Goal: Information Seeking & Learning: Learn about a topic

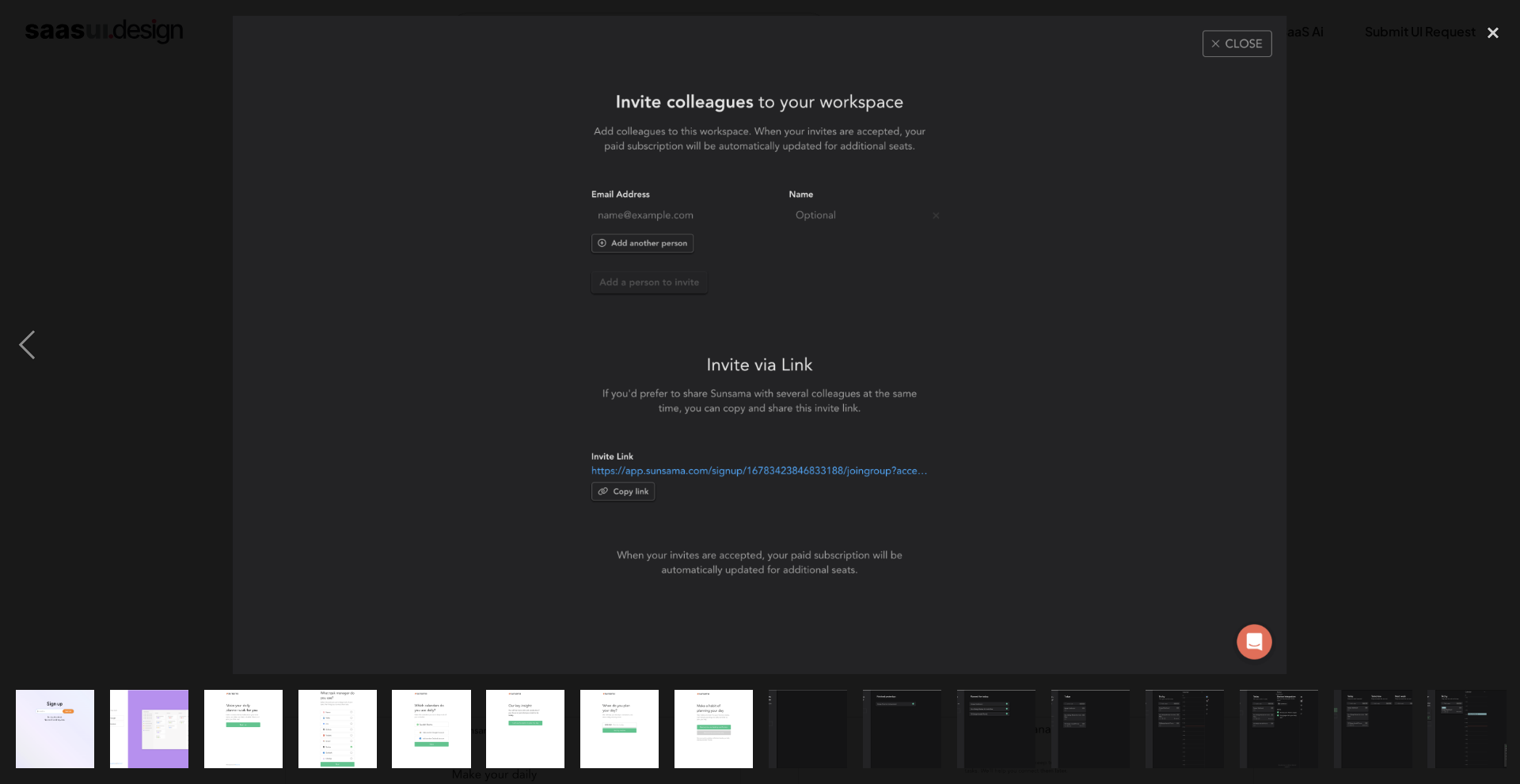
scroll to position [0, 849]
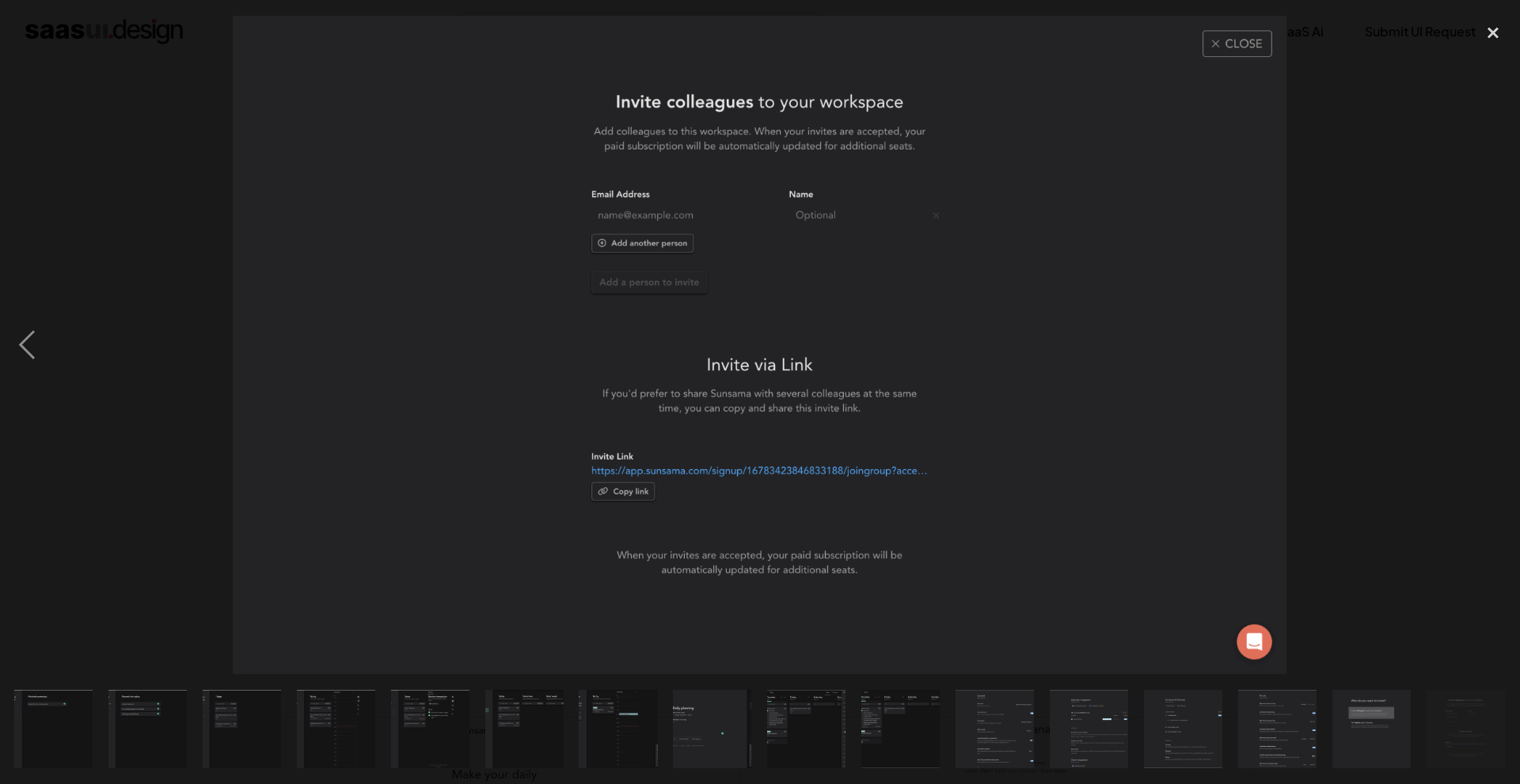
click at [801, 696] on img "show item 18 of 25" at bounding box center [806, 729] width 126 height 78
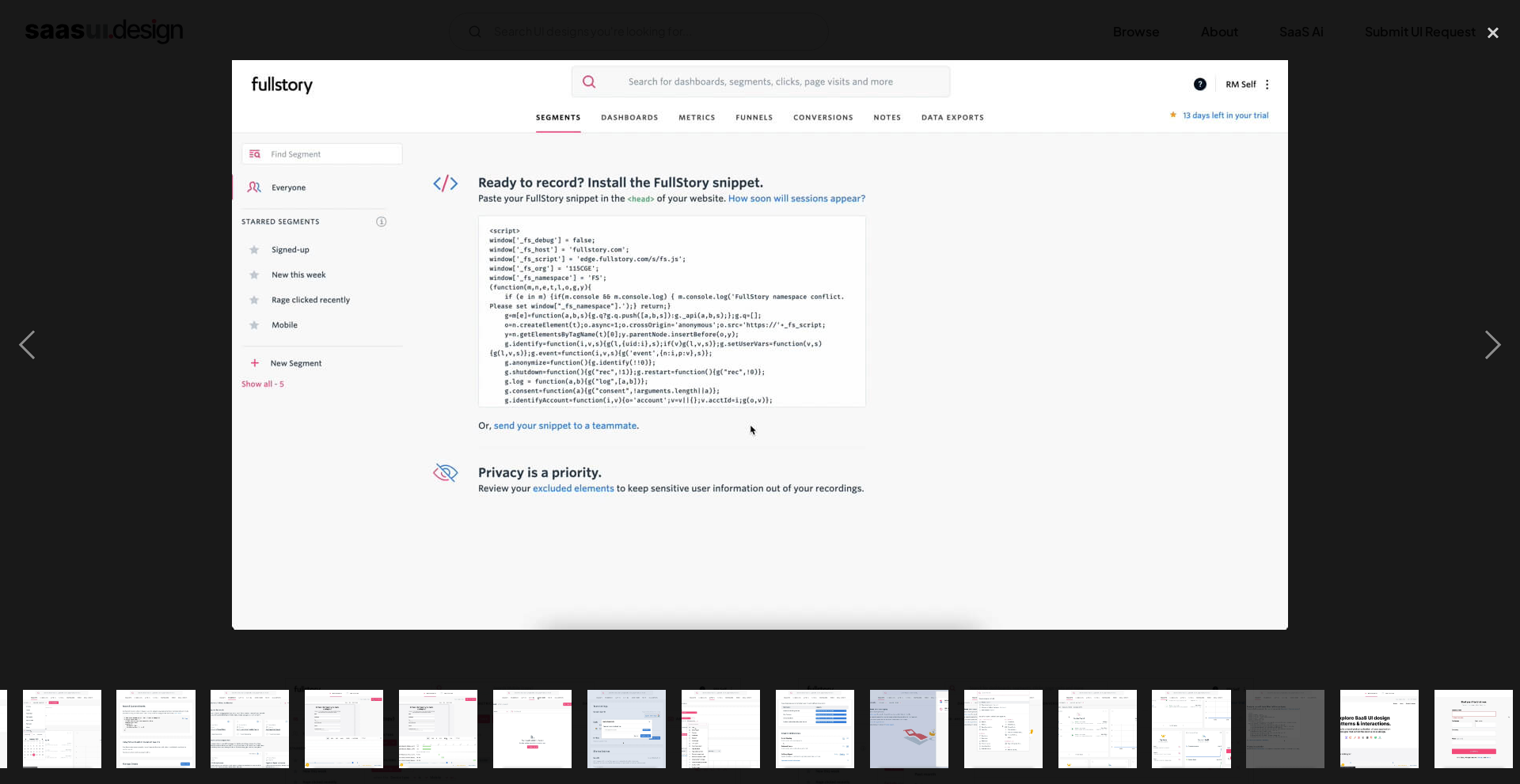
scroll to position [0, 284]
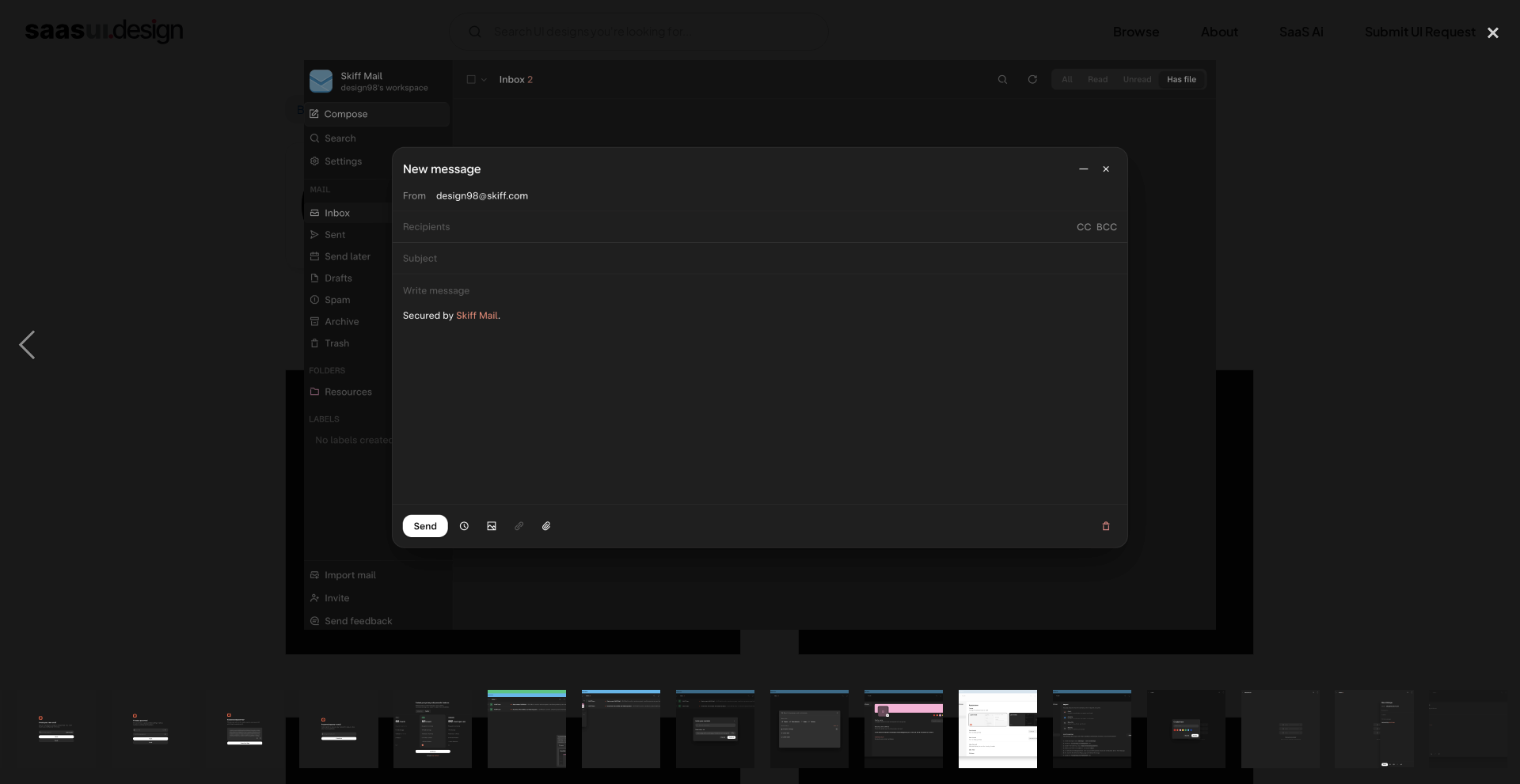
scroll to position [0, 96]
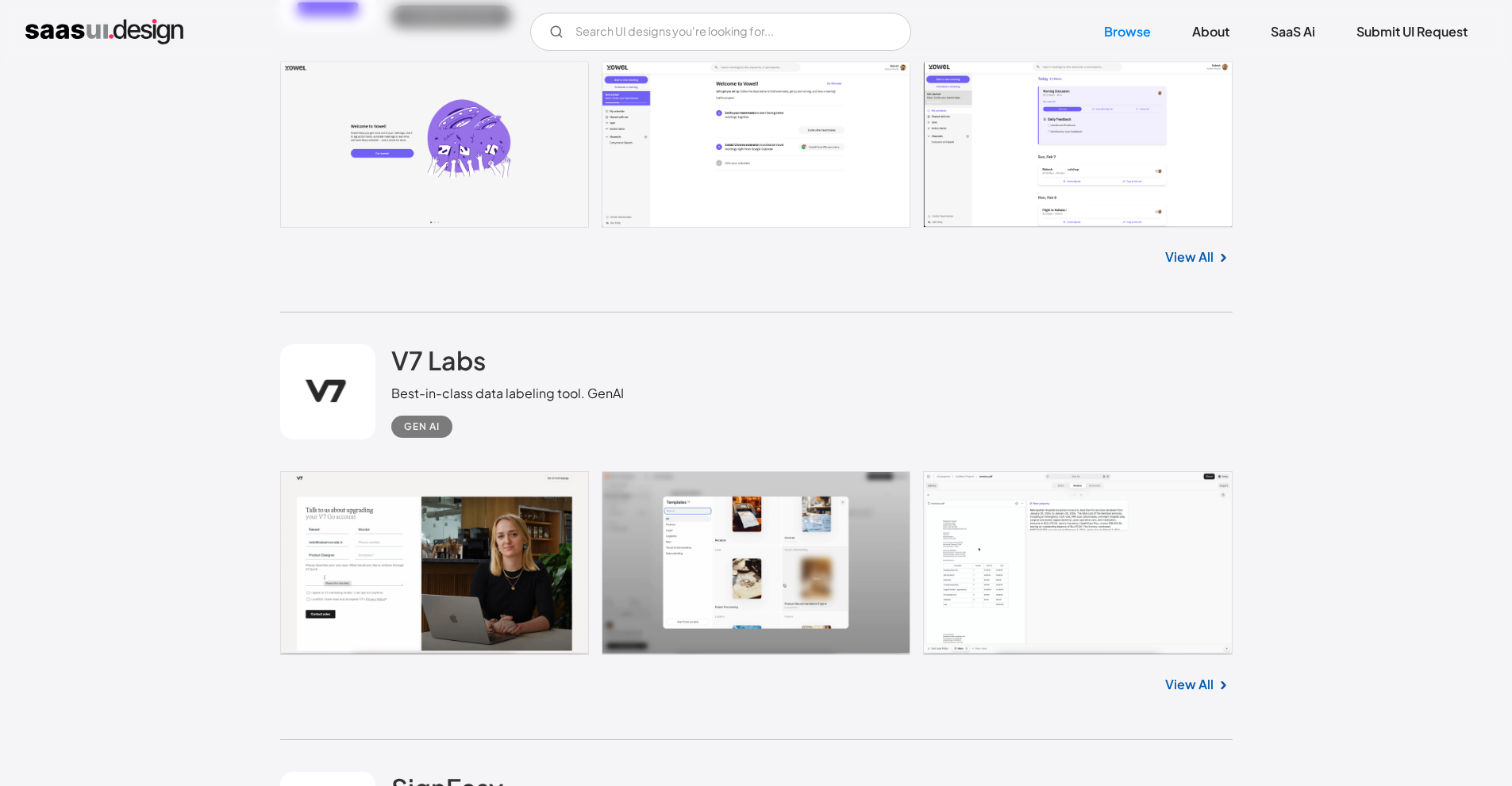
scroll to position [22453, 0]
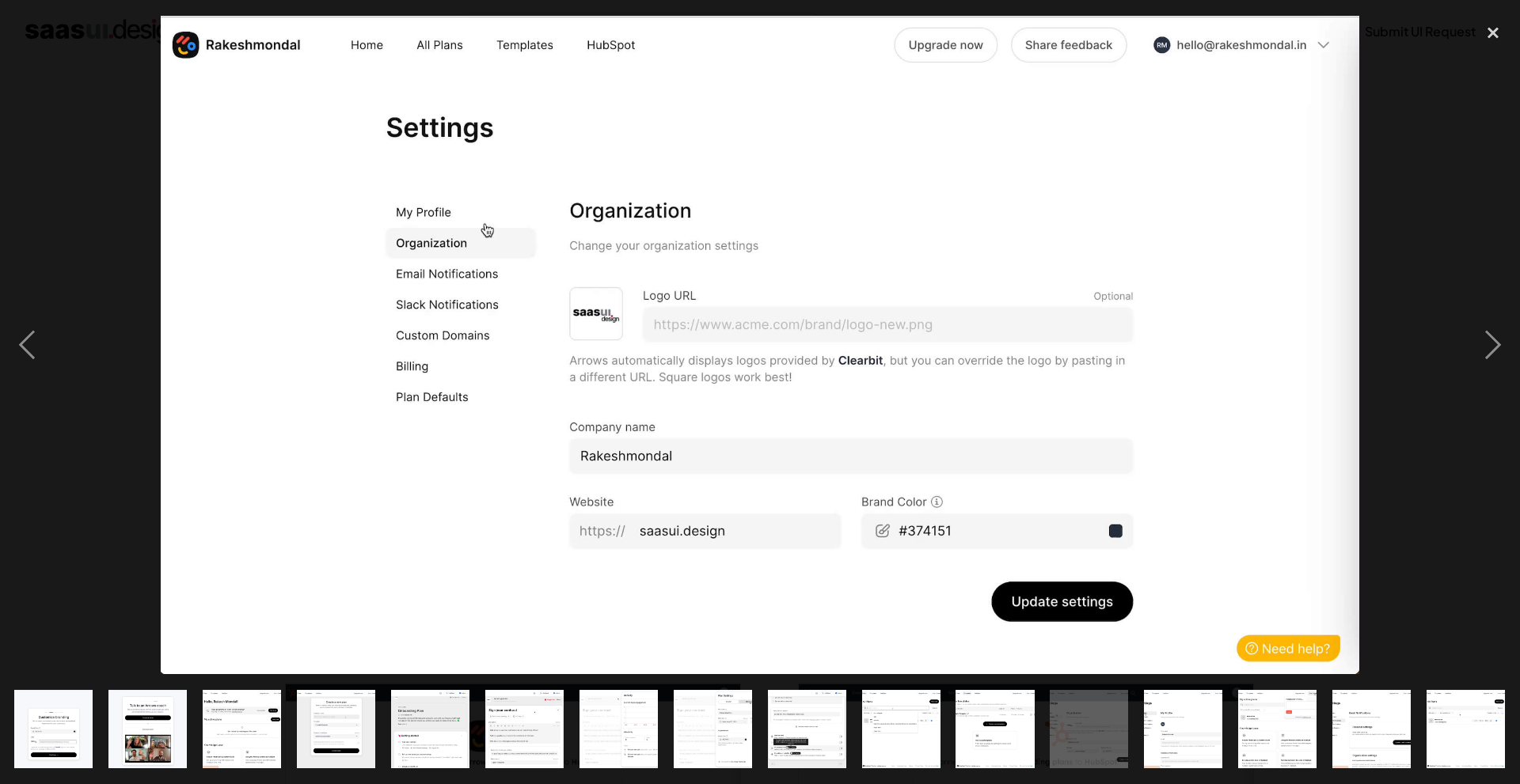
scroll to position [0, 473]
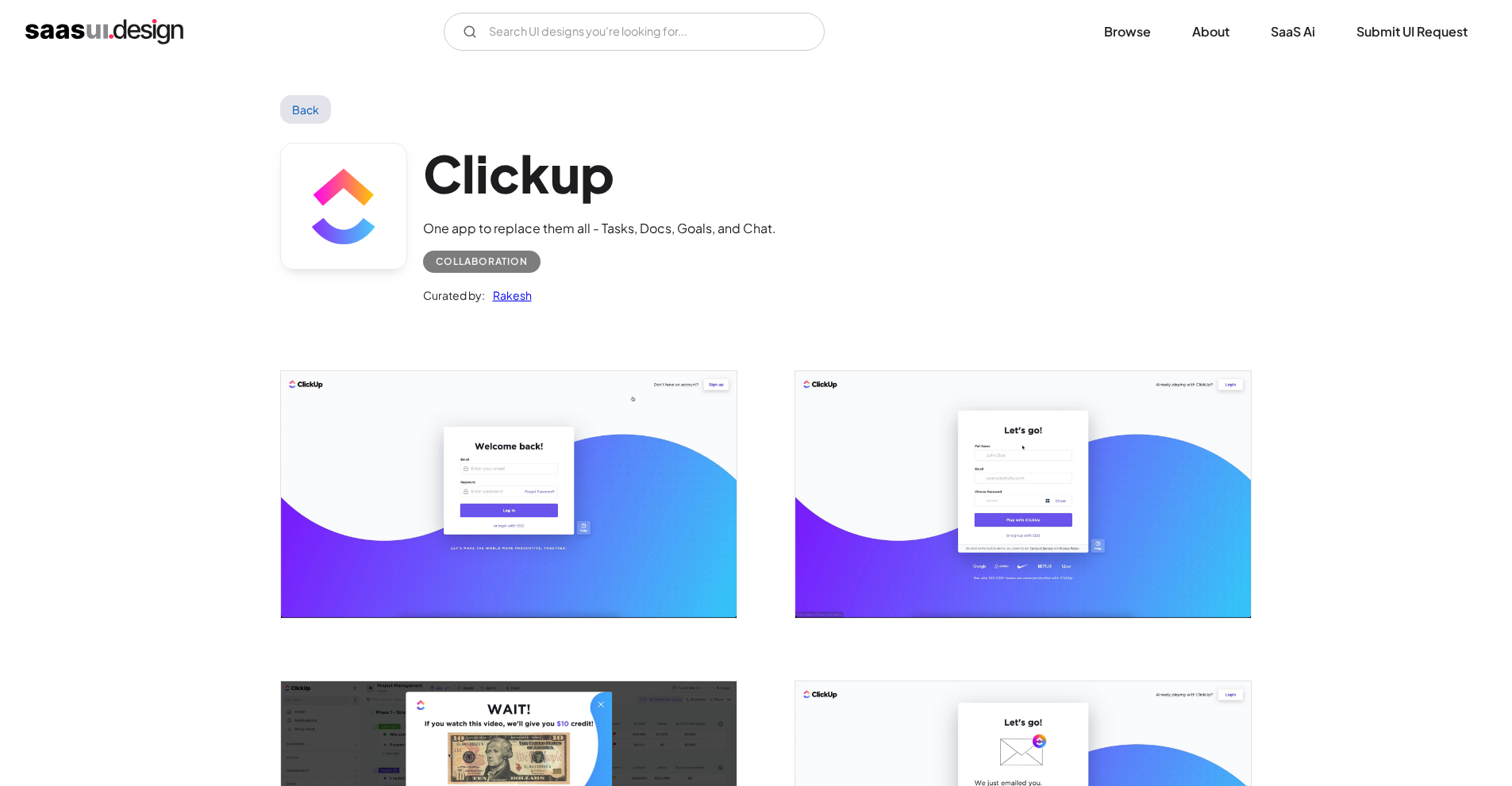
click at [530, 466] on img "open lightbox" at bounding box center [509, 495] width 455 height 246
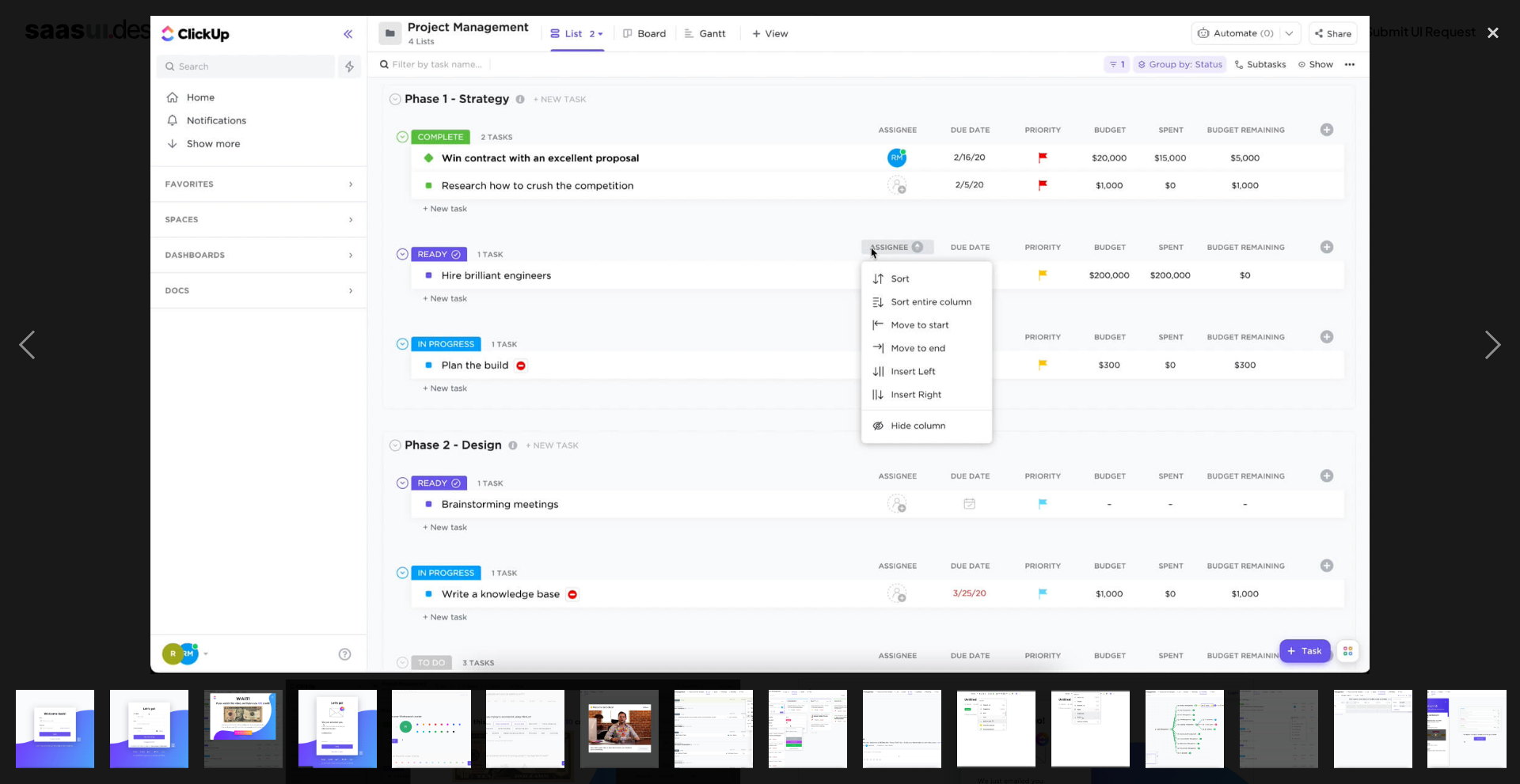
click at [407, 711] on img "show item 5 of 22" at bounding box center [430, 729] width 145 height 78
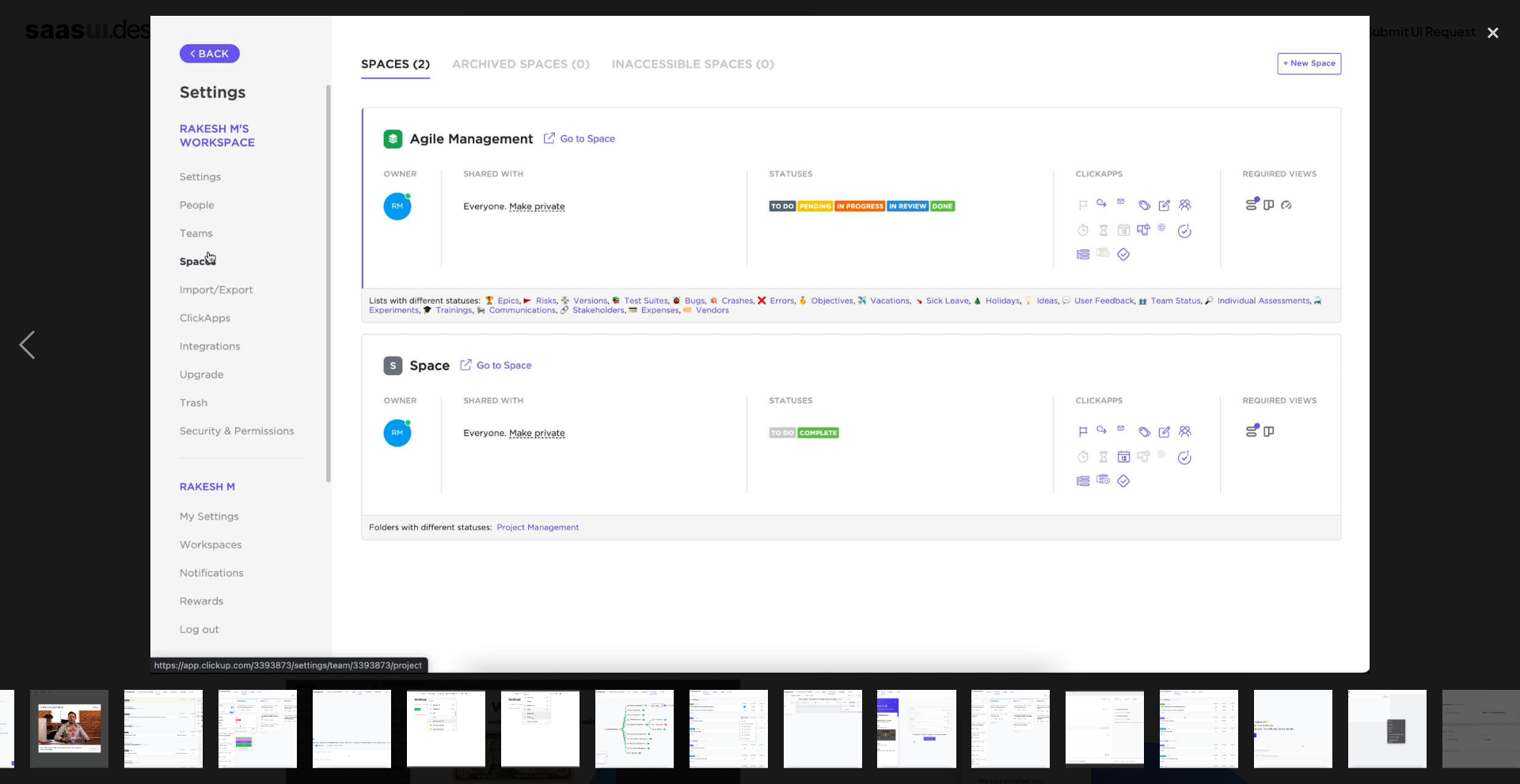
scroll to position [0, 567]
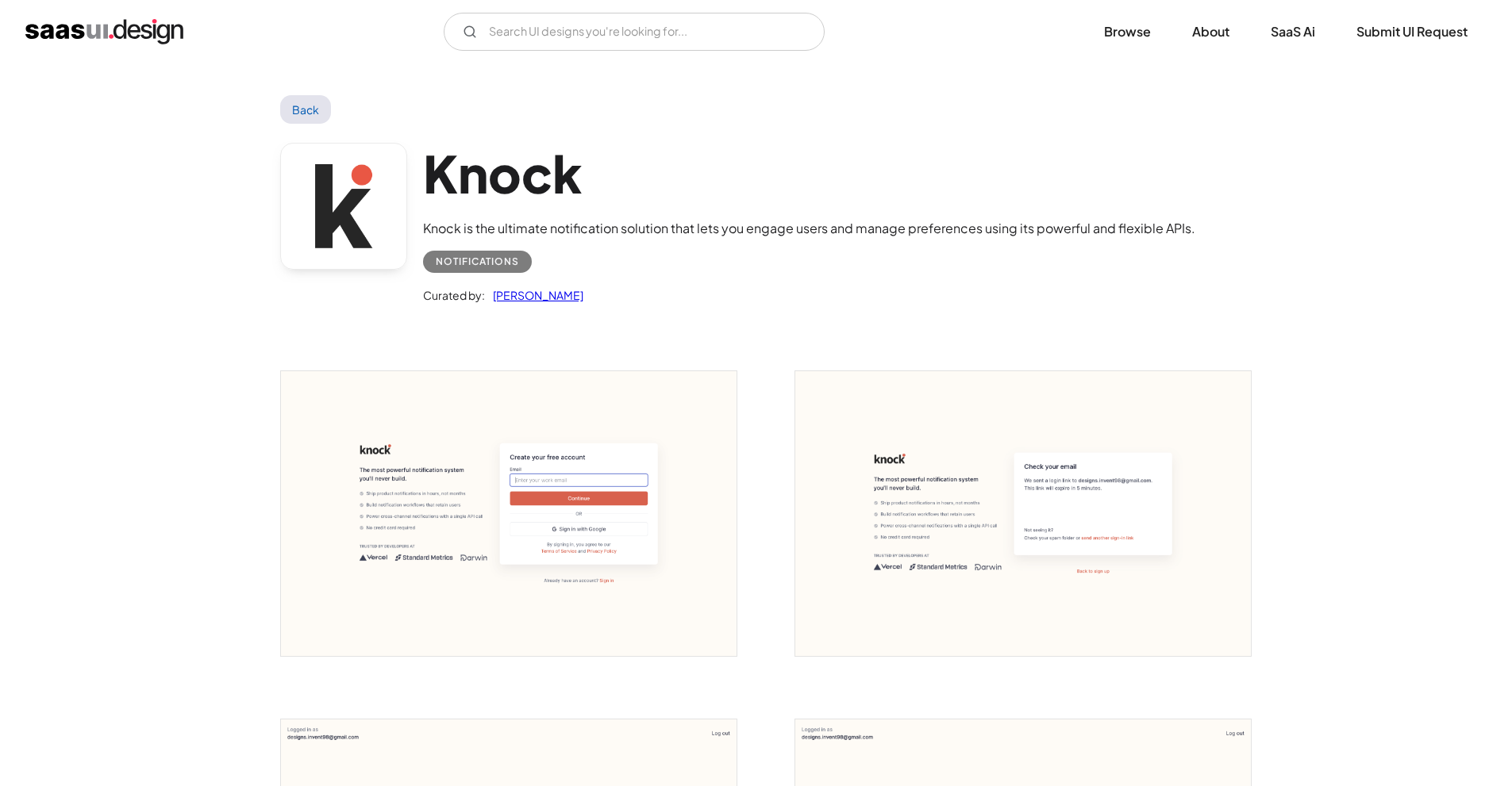
click at [525, 478] on img "open lightbox" at bounding box center [509, 514] width 455 height 285
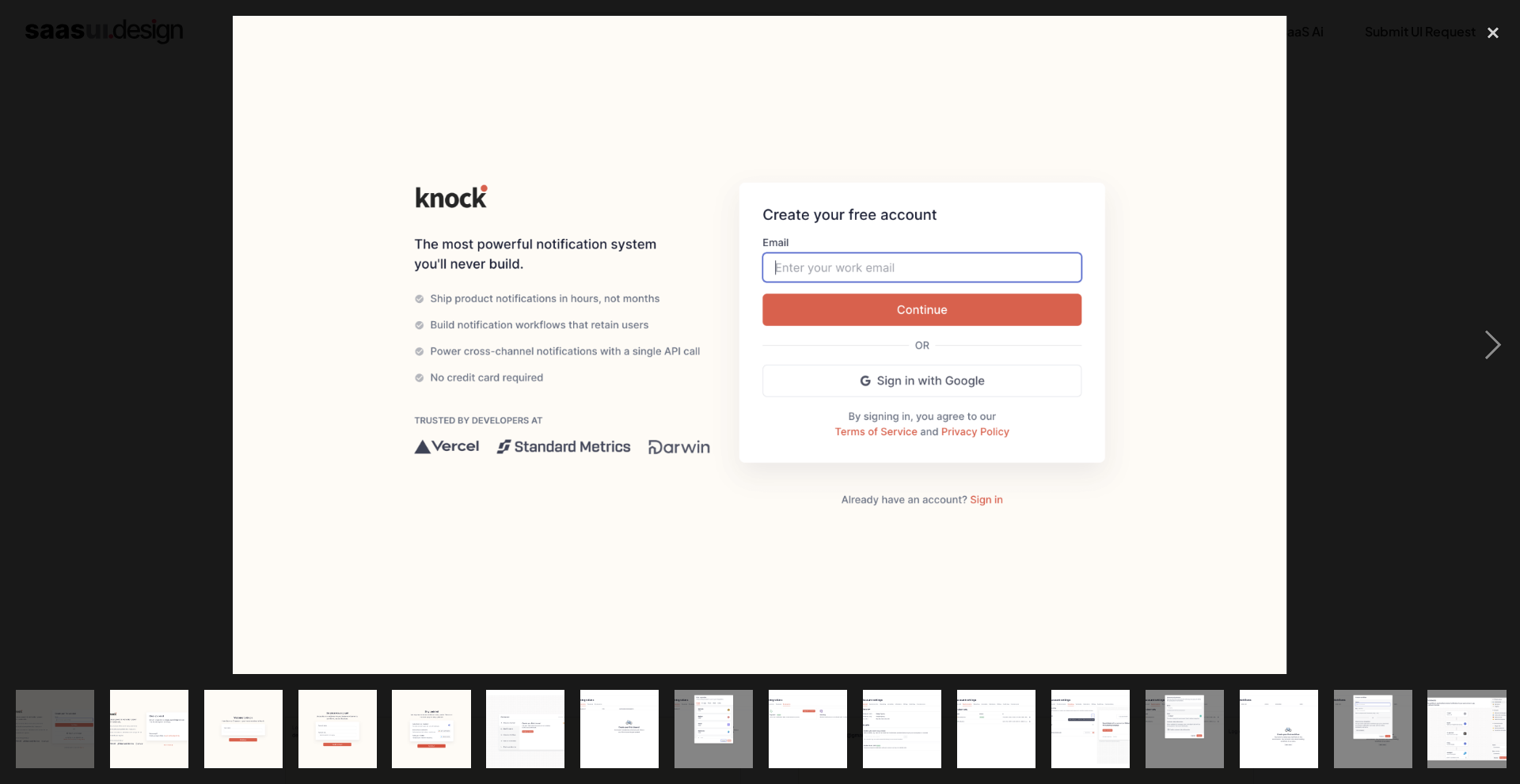
click at [818, 710] on img "show item 9 of 23" at bounding box center [808, 729] width 126 height 78
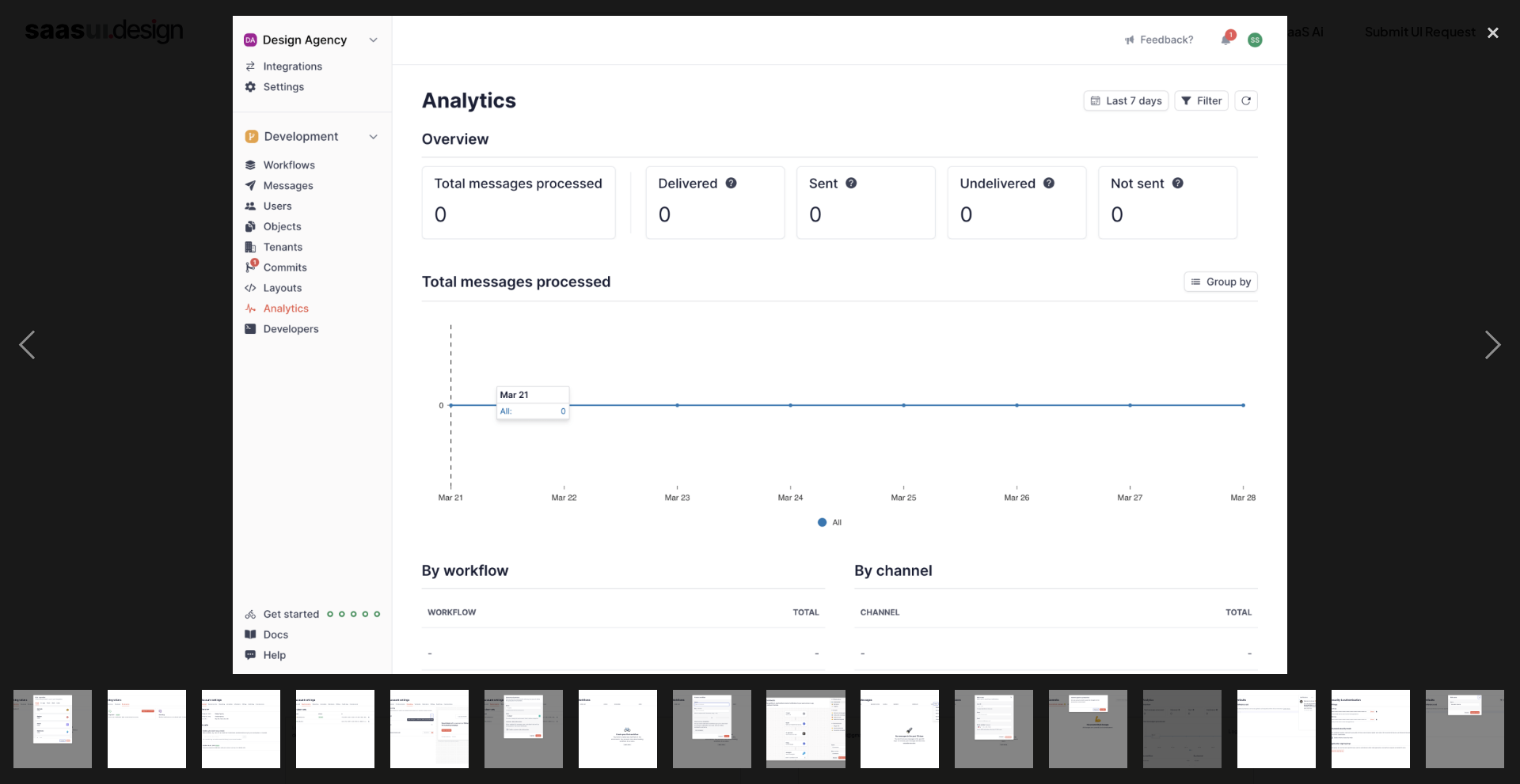
scroll to position [0, 661]
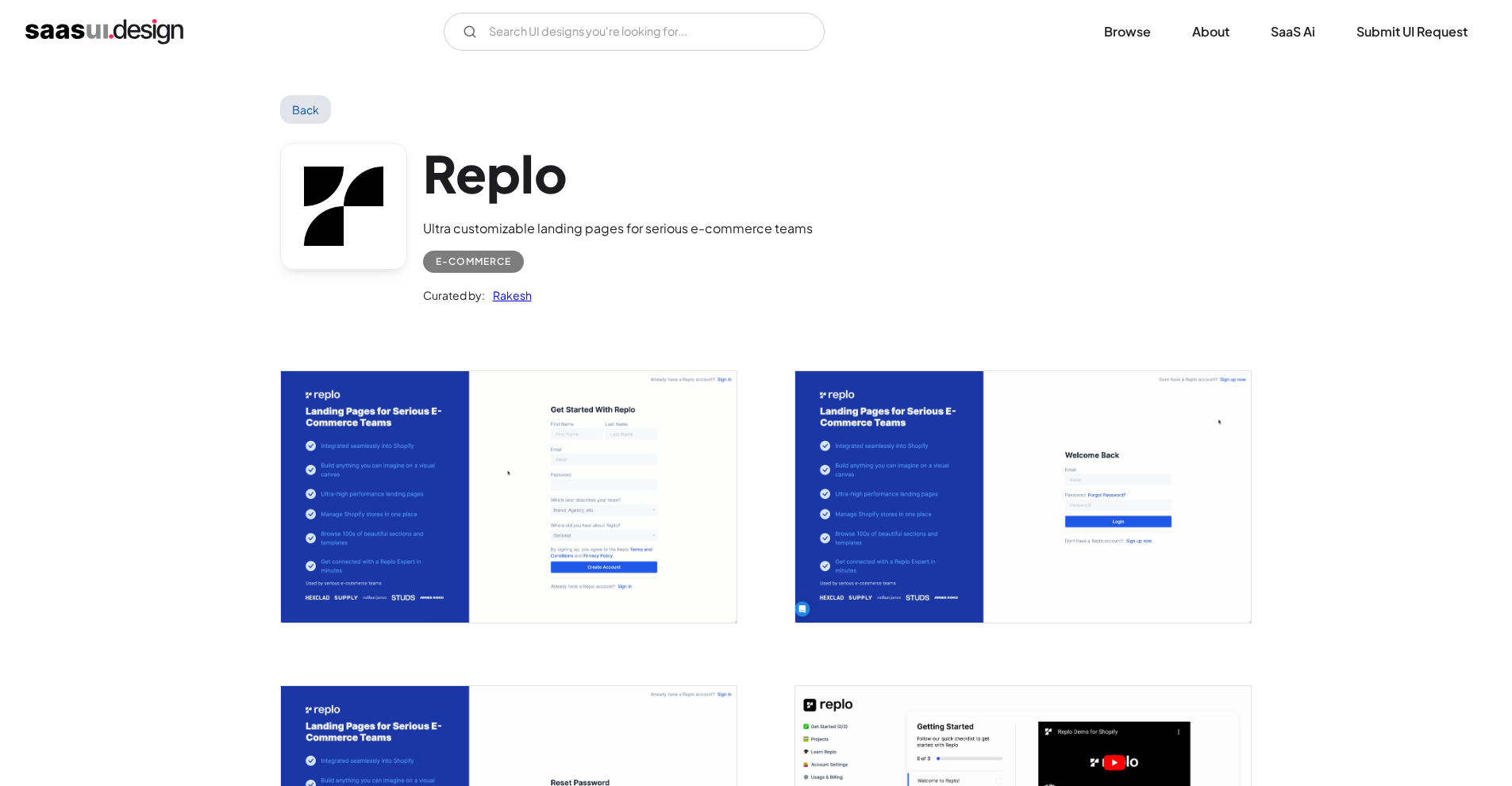
click at [592, 453] on img "open lightbox" at bounding box center [509, 497] width 455 height 251
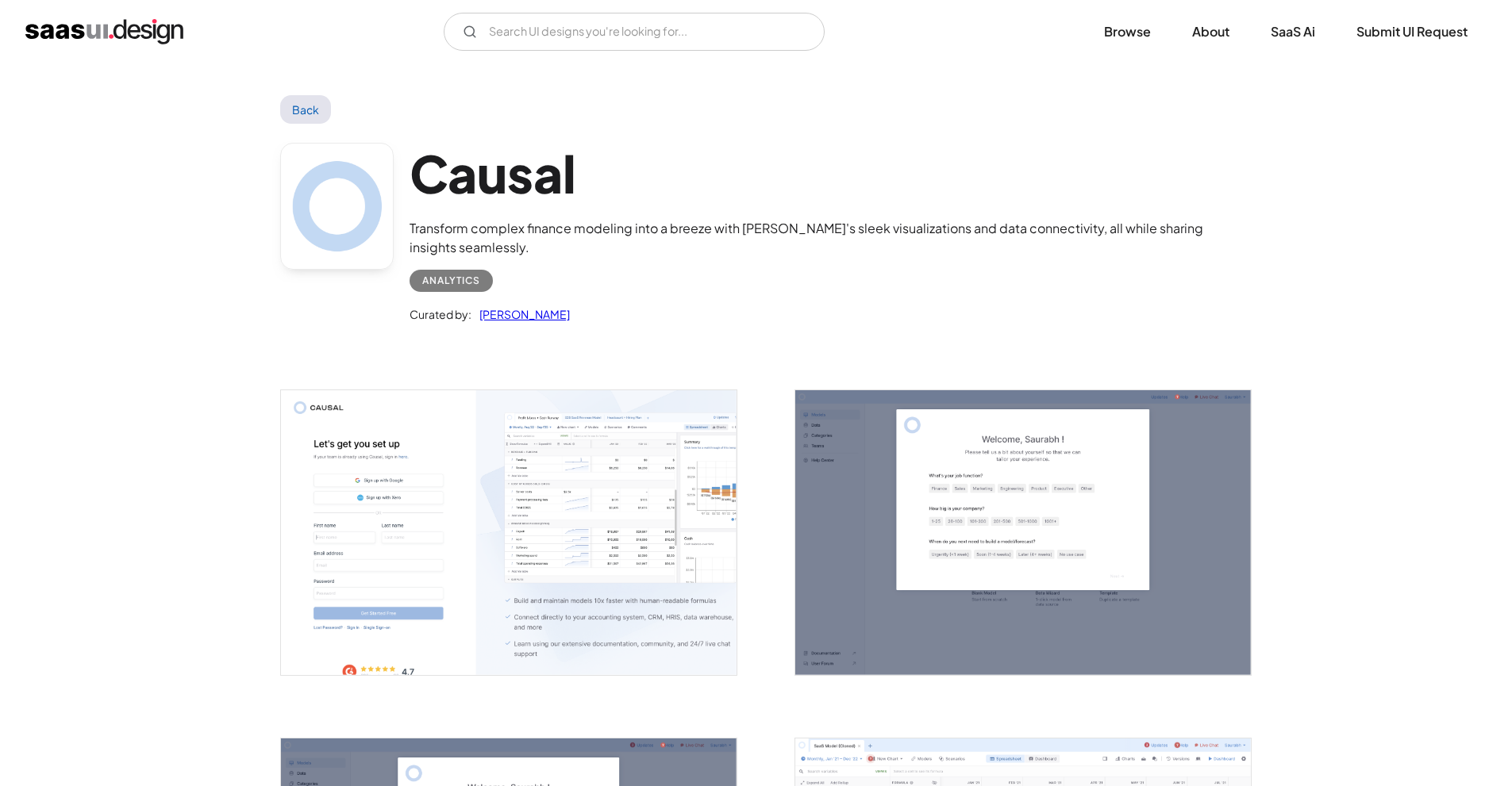
click at [427, 499] on img "open lightbox" at bounding box center [509, 533] width 455 height 285
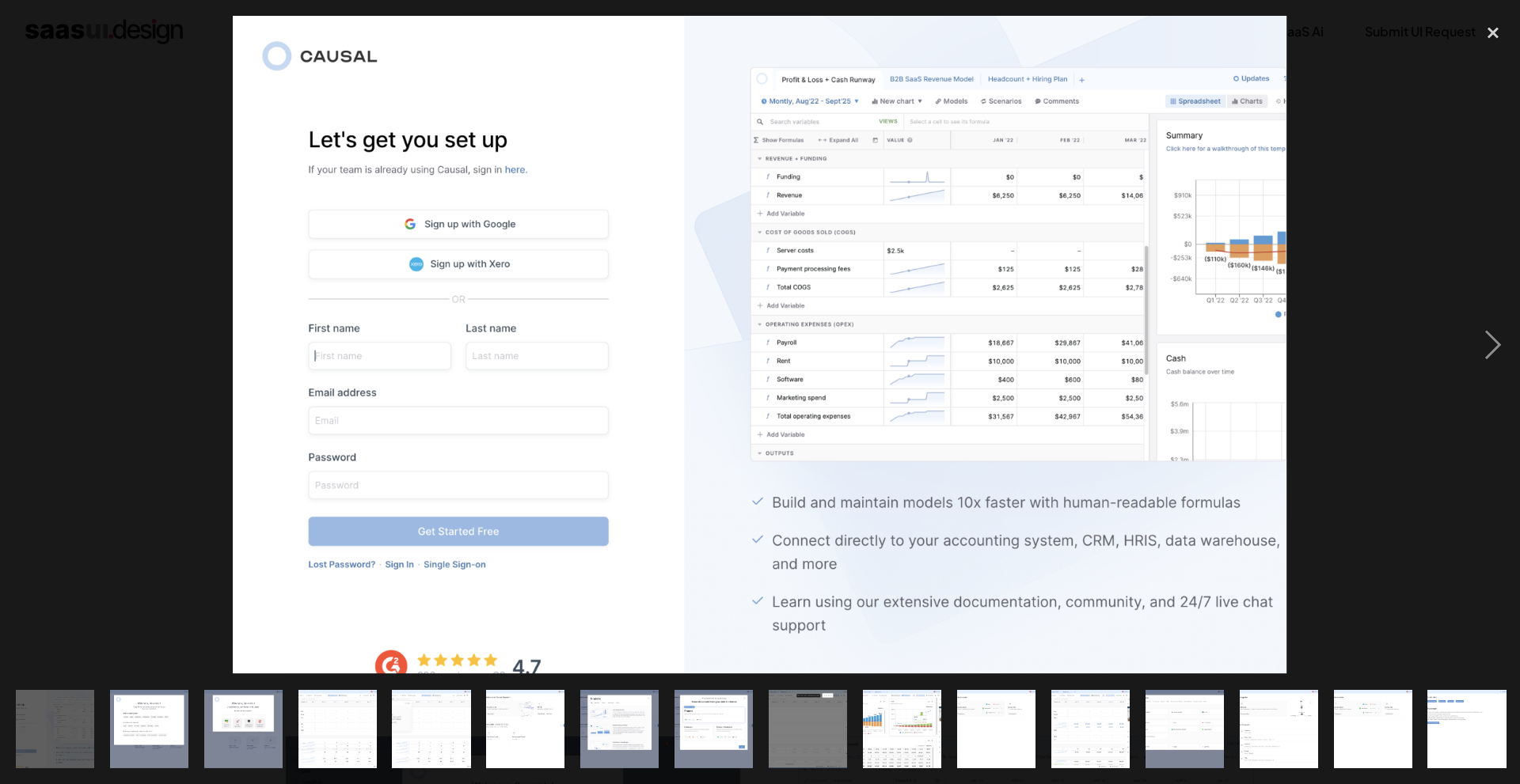
click at [329, 724] on img "show item 4 of 20" at bounding box center [337, 729] width 125 height 78
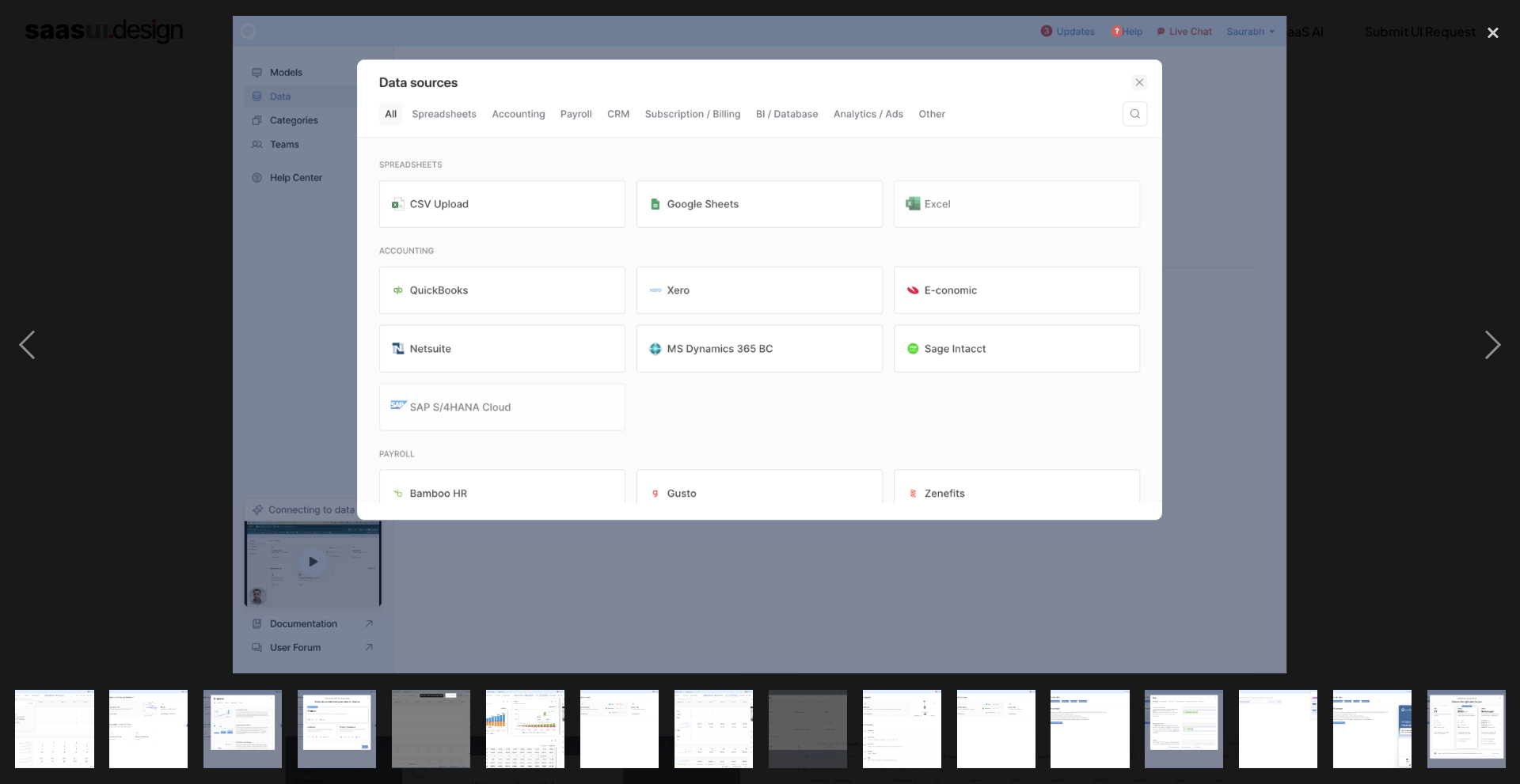
scroll to position [0, 378]
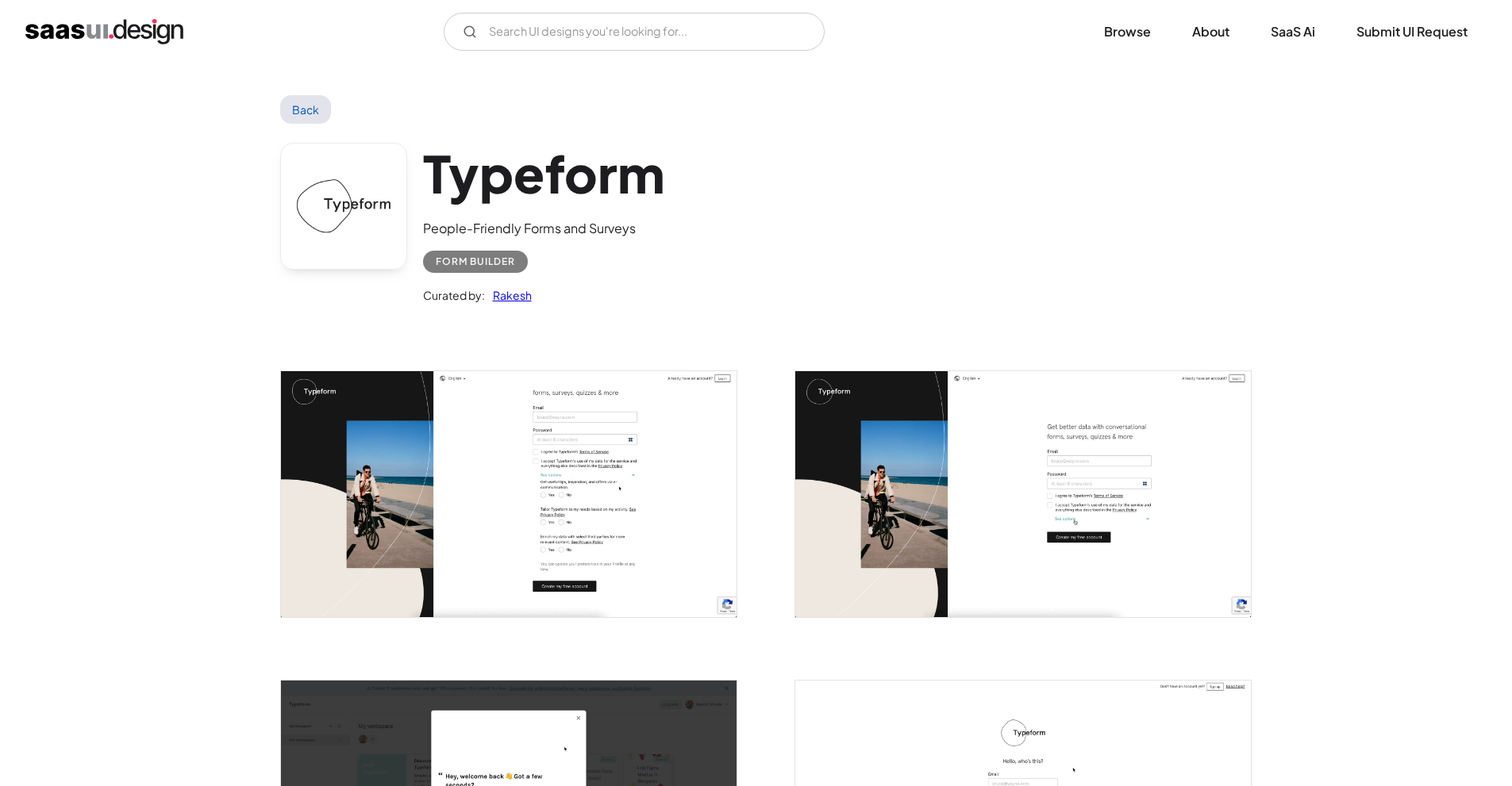
click at [554, 464] on img "open lightbox" at bounding box center [509, 495] width 455 height 246
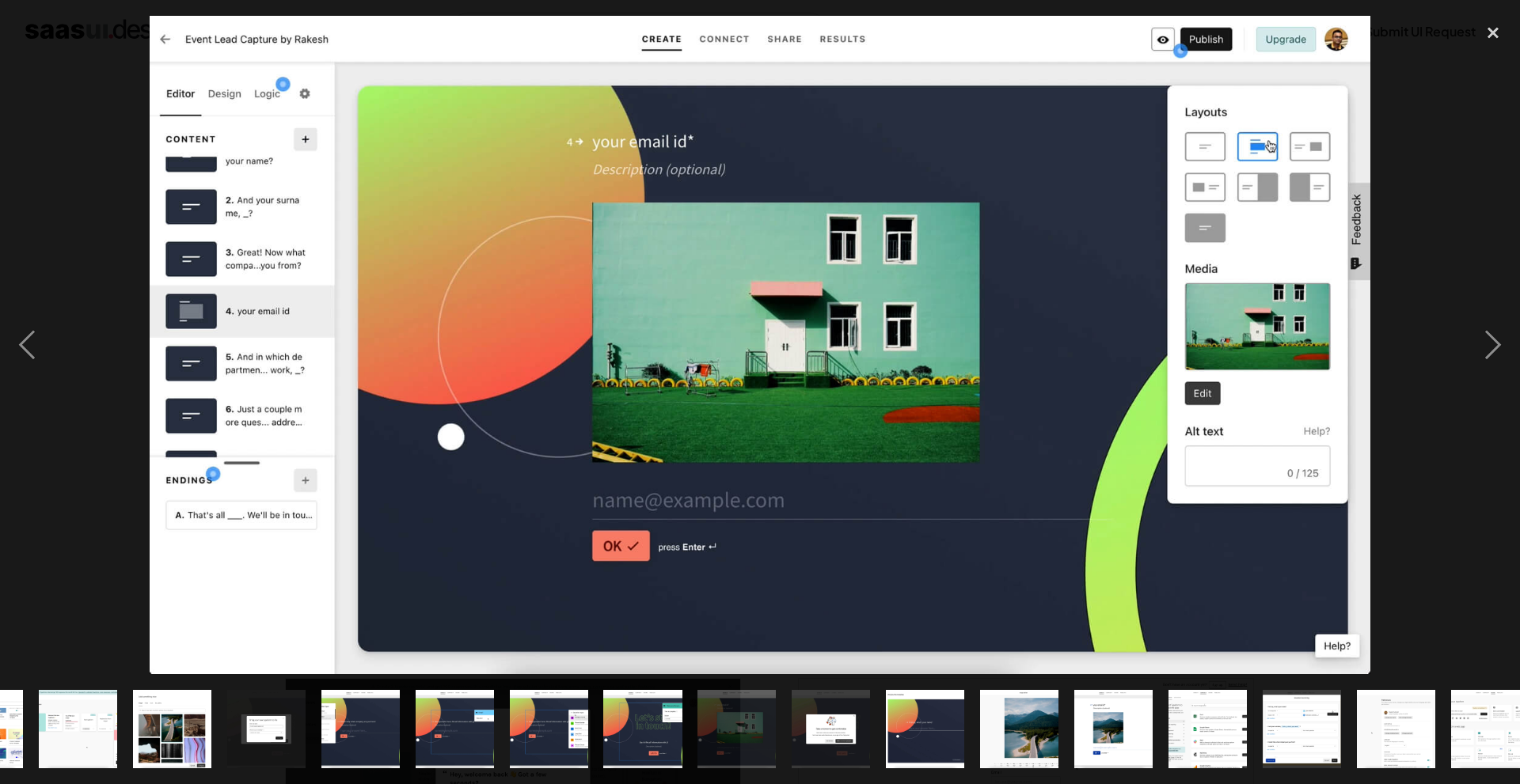
scroll to position [0, 849]
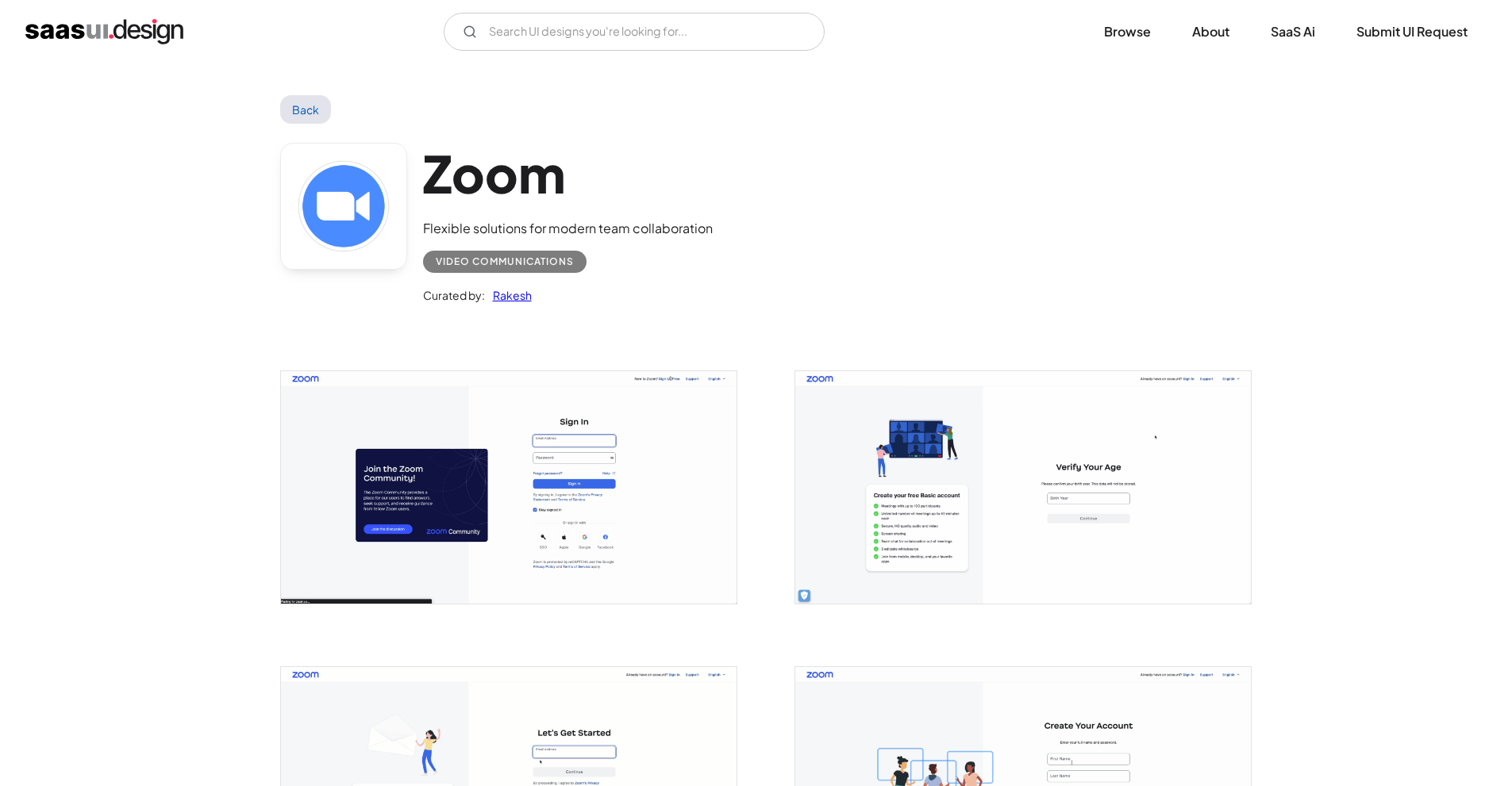
click at [661, 435] on img "open lightbox" at bounding box center [509, 488] width 455 height 233
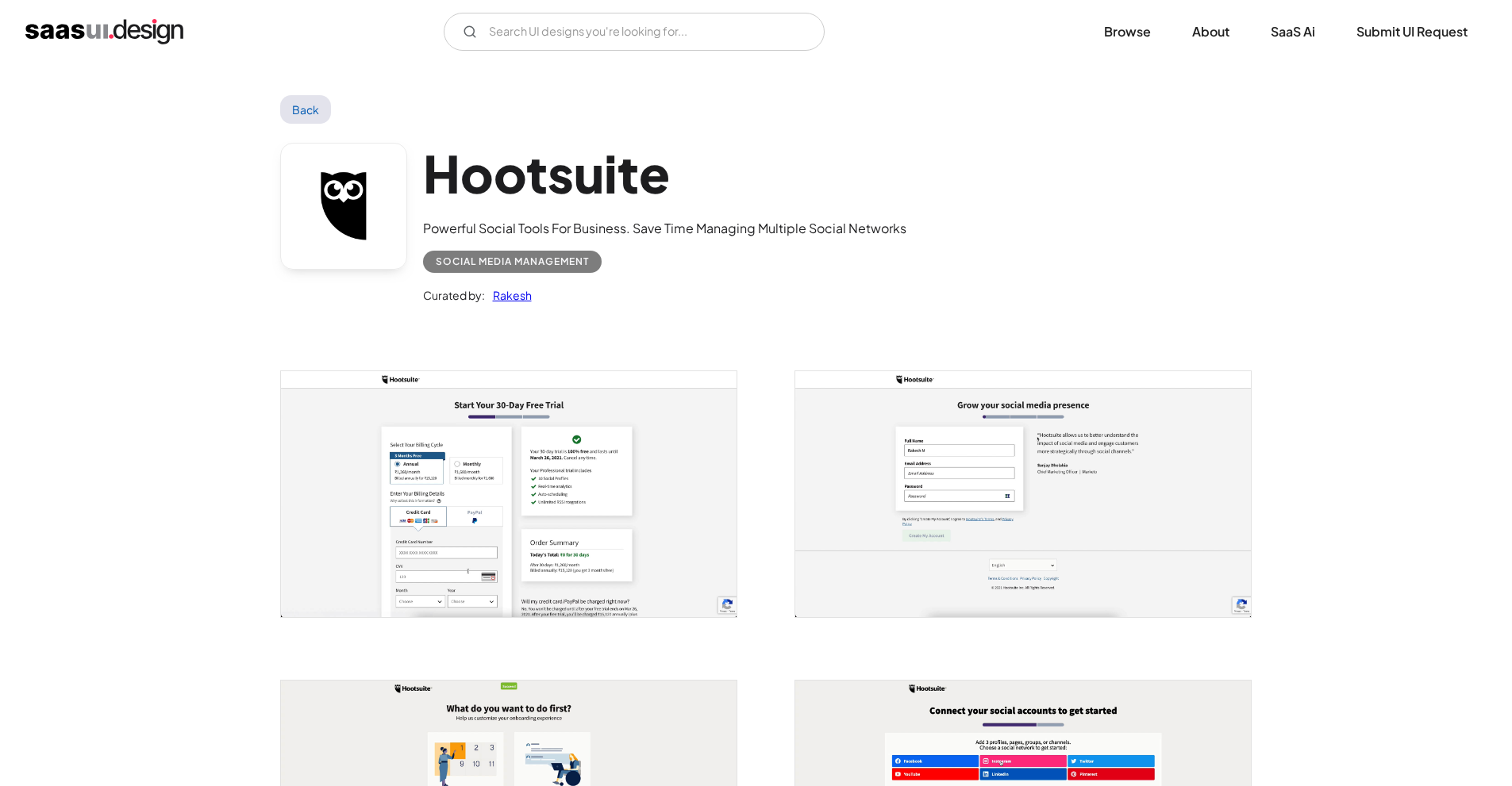
click at [622, 472] on img "open lightbox" at bounding box center [509, 495] width 455 height 246
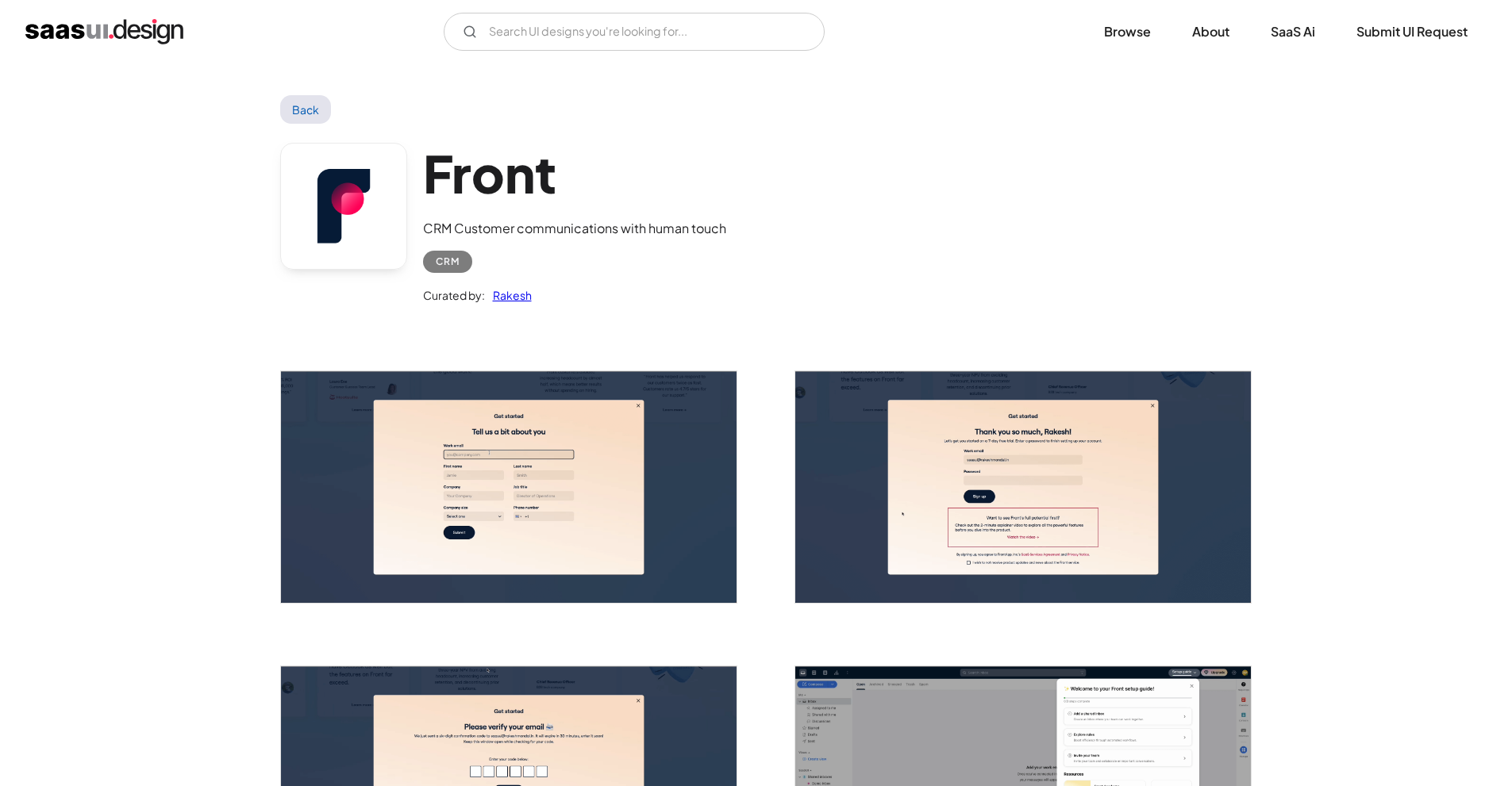
click at [519, 484] on img "open lightbox" at bounding box center [509, 487] width 455 height 232
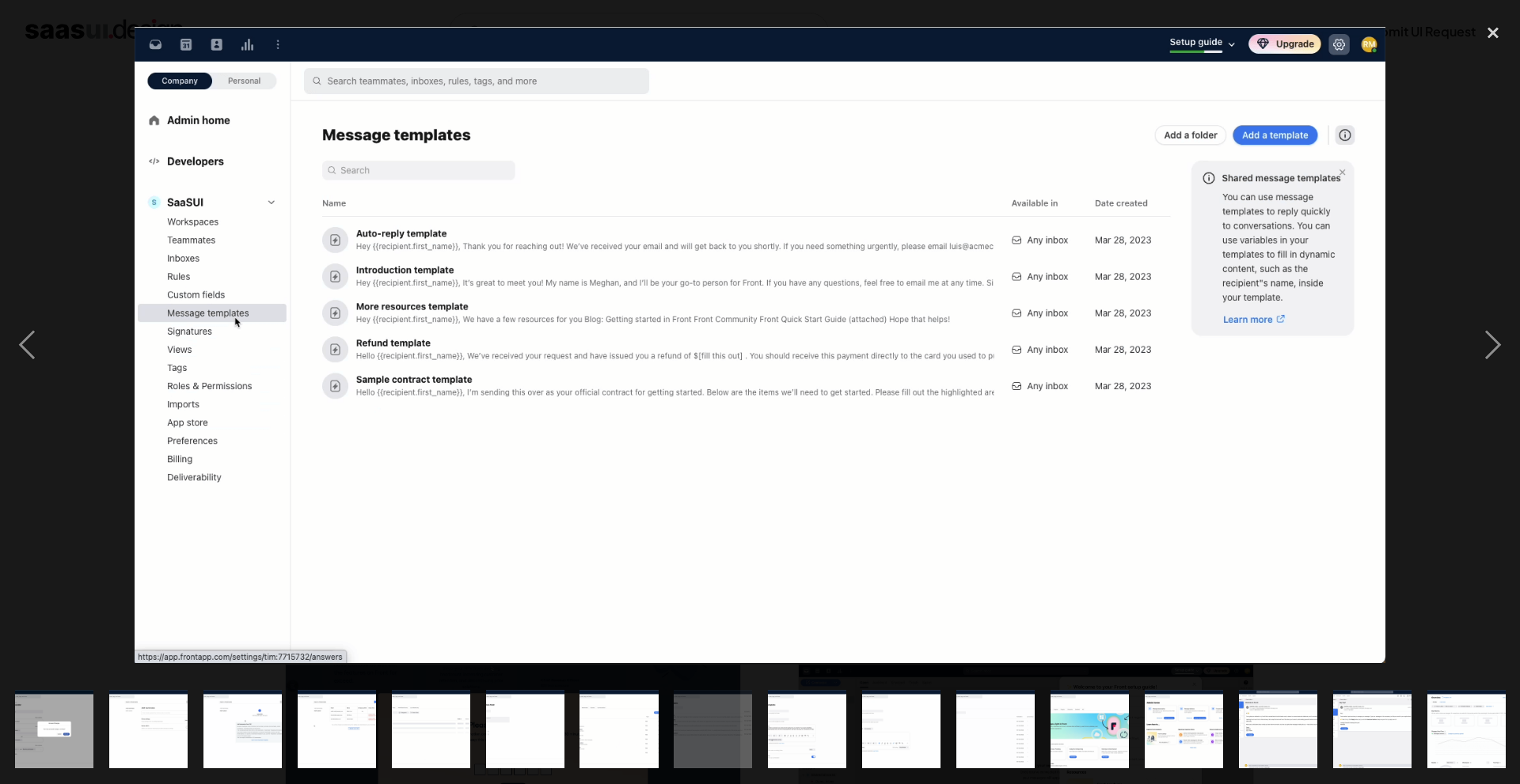
scroll to position [0, 849]
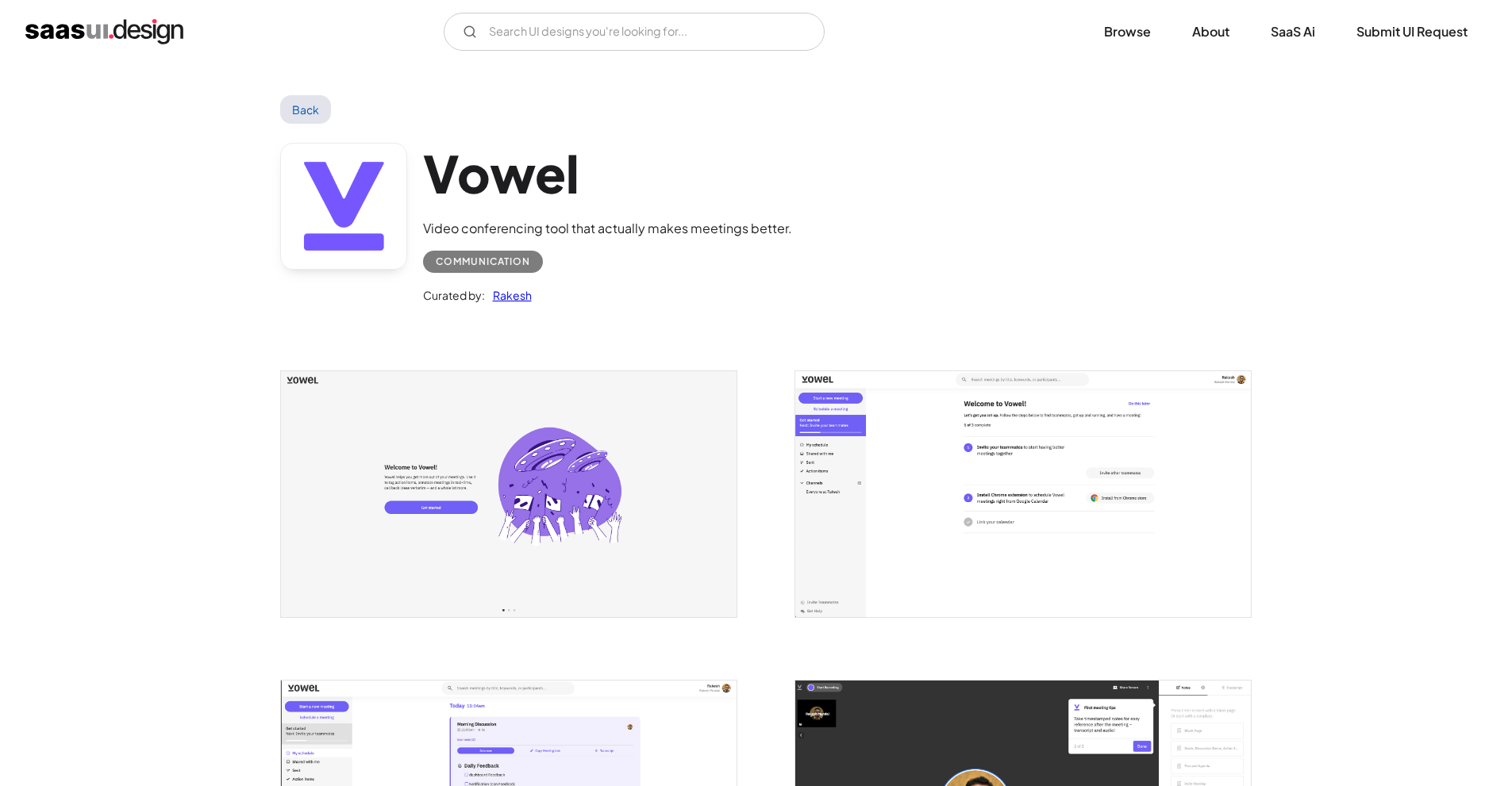
click at [576, 442] on img "open lightbox" at bounding box center [509, 494] width 455 height 245
